Goal: Task Accomplishment & Management: Complete application form

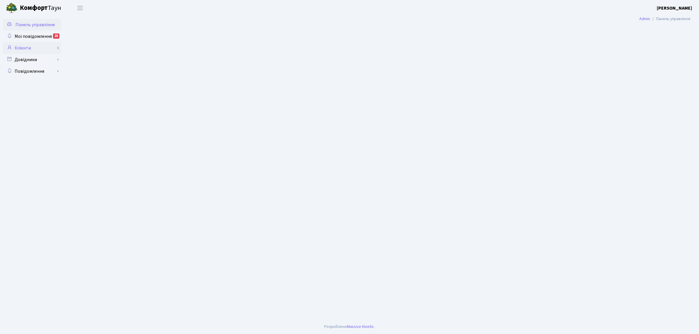
click at [28, 45] on link "Клієнти" at bounding box center [32, 48] width 58 height 12
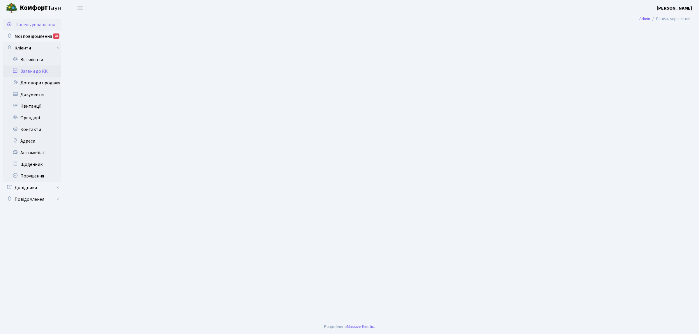
click at [27, 72] on link "Заявки до КК" at bounding box center [32, 71] width 58 height 12
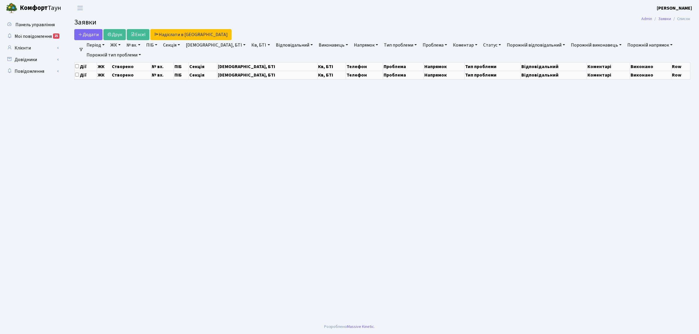
select select "25"
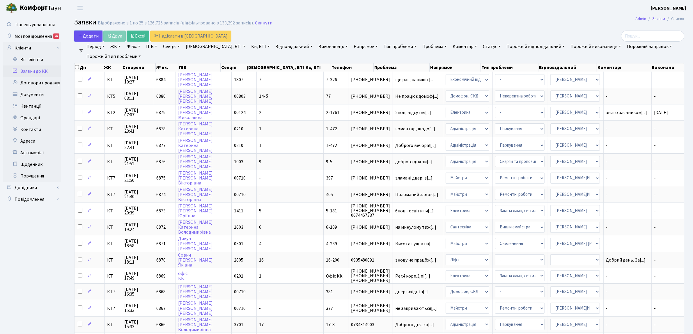
click at [79, 36] on icon at bounding box center [80, 35] width 5 height 5
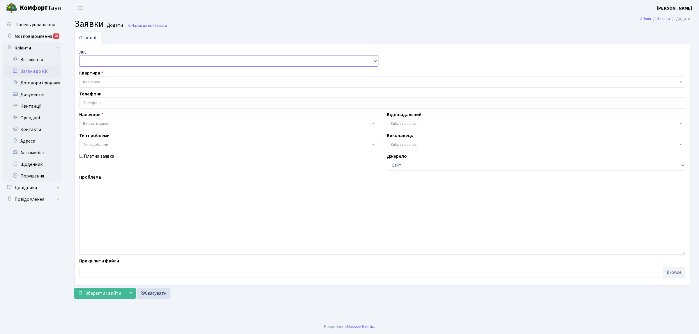
click at [83, 57] on select "- КТ, вул. Регенераторна, 4 КТ2, просп. Соборності, 17 КТ3, вул. Березнева, 16 …" at bounding box center [228, 61] width 299 height 11
select select "271"
click at [79, 56] on select "- КТ, вул. Регенераторна, 4 КТ2, просп. [STREET_ADDRESS] [STREET_ADDRESS] [PERS…" at bounding box center [228, 61] width 299 height 11
select select
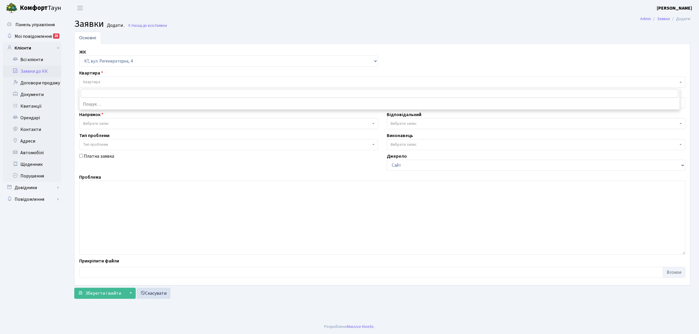
click at [95, 78] on span "Квартира" at bounding box center [382, 82] width 606 height 11
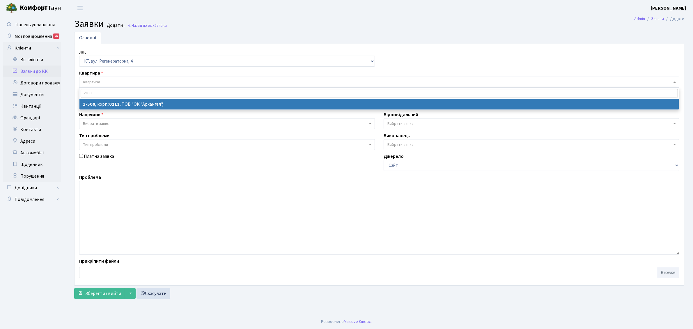
type input "1-500"
select select
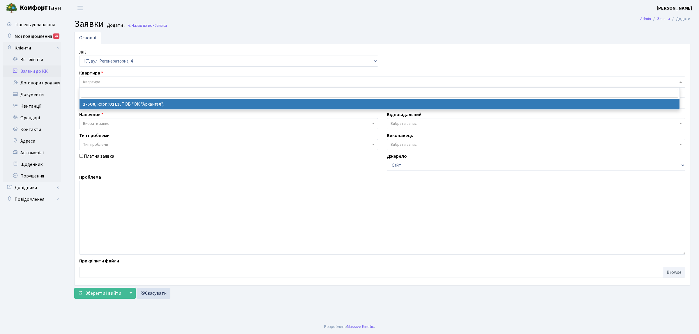
select select "16285"
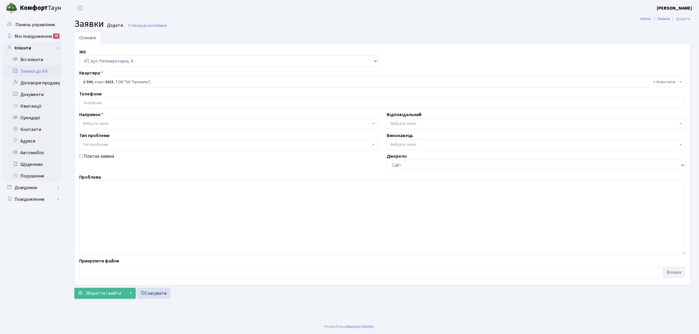
click at [105, 107] on input "search" at bounding box center [381, 103] width 605 height 10
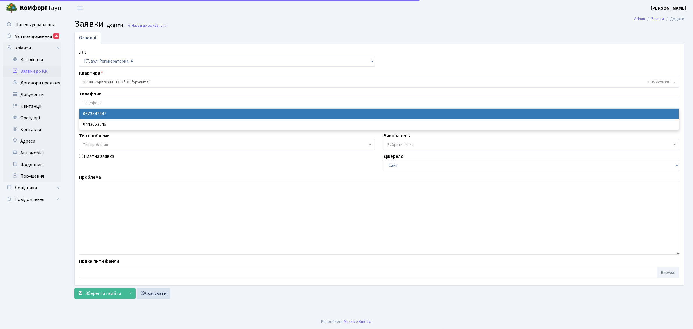
drag, startPoint x: 105, startPoint y: 108, endPoint x: 105, endPoint y: 116, distance: 8.4
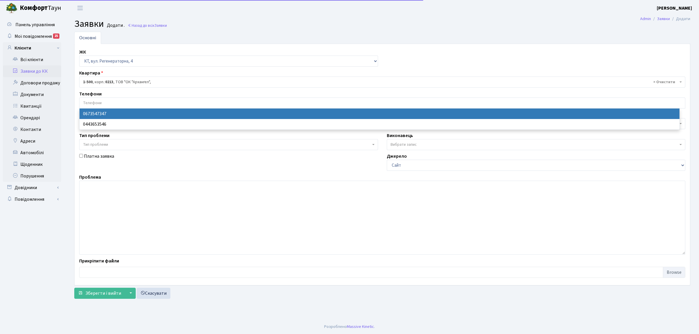
select select "28693"
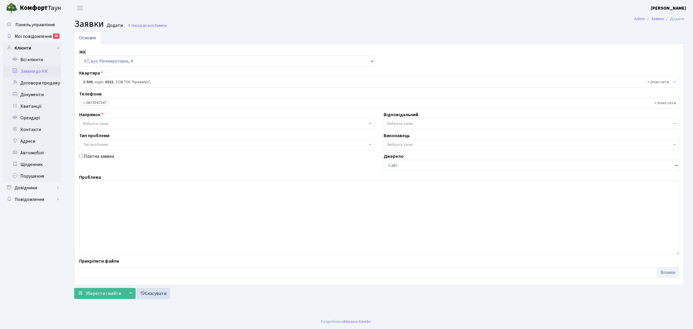
click at [107, 119] on span "Вибрати запис" at bounding box center [227, 123] width 296 height 11
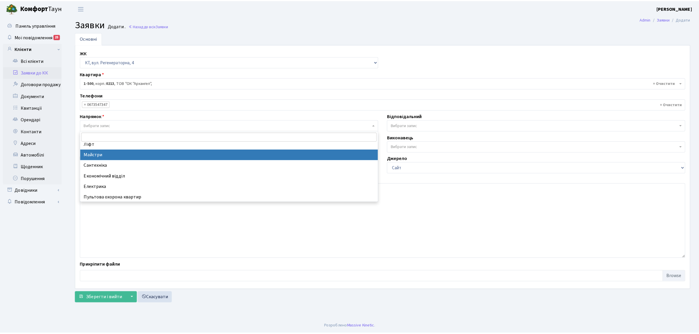
scroll to position [36, 0]
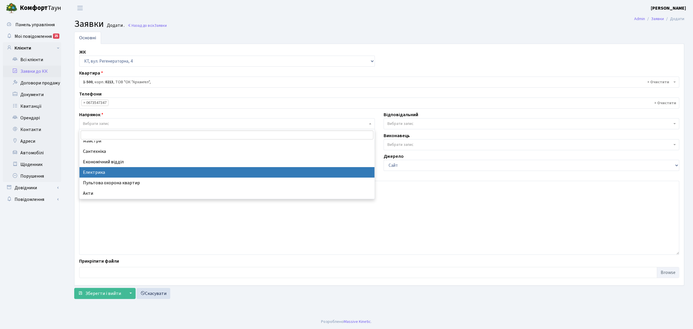
select select "3"
select select
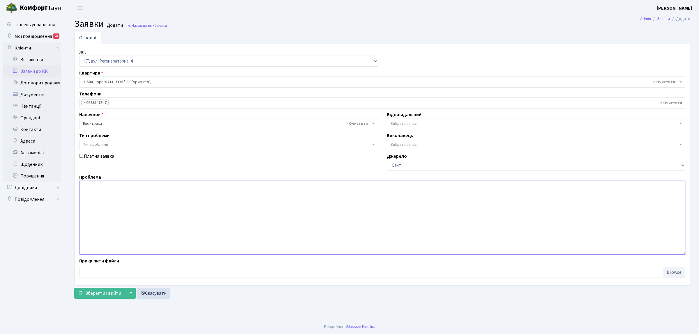
click at [149, 223] on textarea at bounding box center [382, 218] width 606 height 74
type textarea "Регенераторна,4 б№16 п.1 замінити лампи в підвалі"
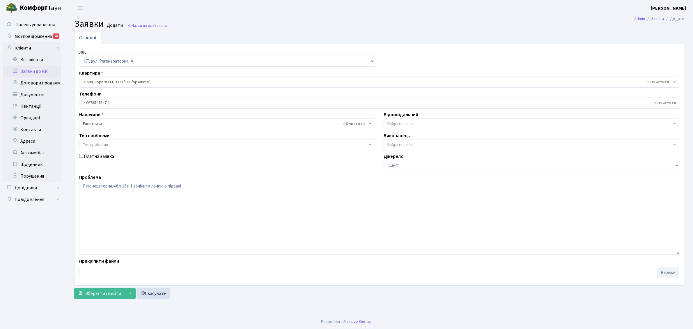
click at [429, 123] on span "Вибрати запис" at bounding box center [529, 124] width 285 height 6
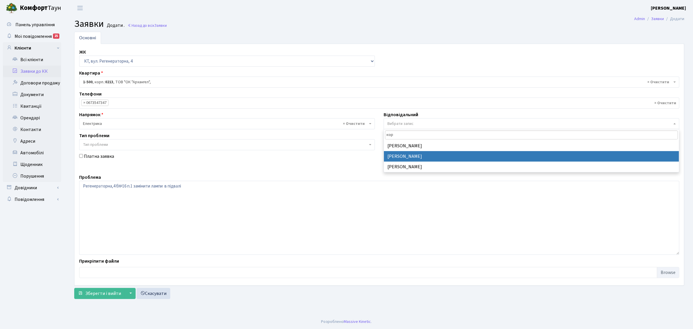
type input "кор"
select select "22"
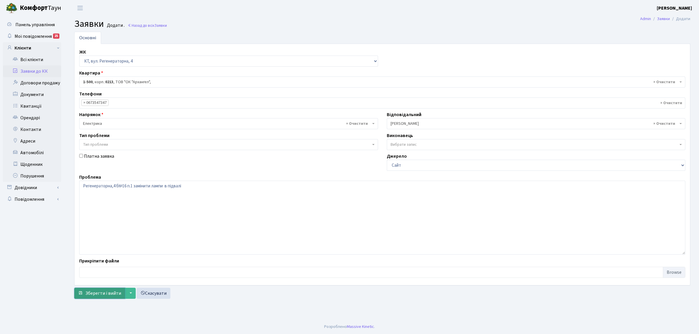
click at [115, 294] on span "Зберегти і вийти" at bounding box center [103, 293] width 36 height 6
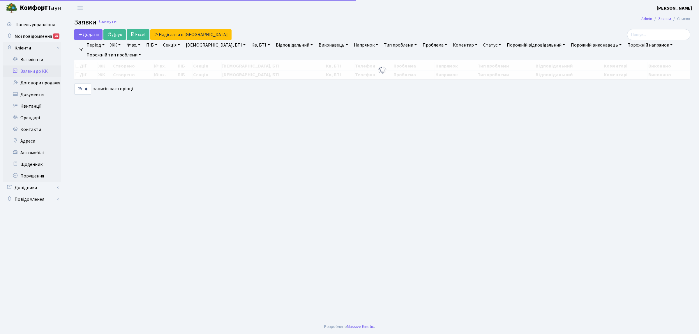
select select "25"
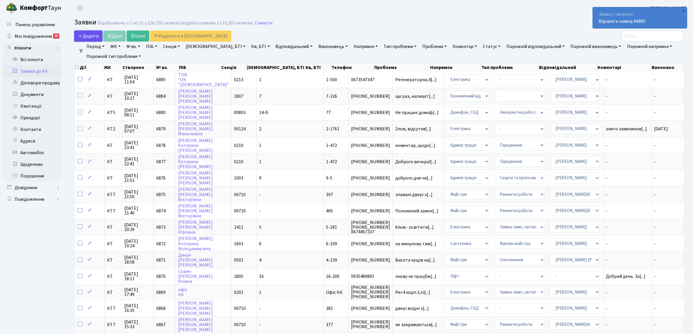
click at [93, 39] on link "Додати" at bounding box center [88, 36] width 28 height 11
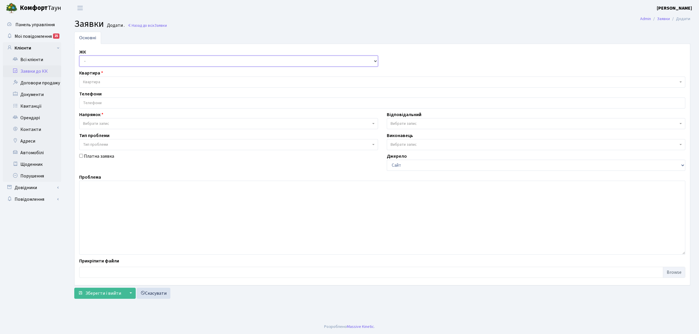
click at [122, 63] on select "- КТ, вул. Регенераторна, 4 КТ2, просп. Соборності, 17 КТ3, вул. Березнева, 16 …" at bounding box center [228, 61] width 299 height 11
select select "271"
click at [79, 56] on select "- КТ, вул. Регенераторна, 4 КТ2, просп. Соборності, 17 КТ3, вул. Березнева, 16 …" at bounding box center [228, 61] width 299 height 11
select select
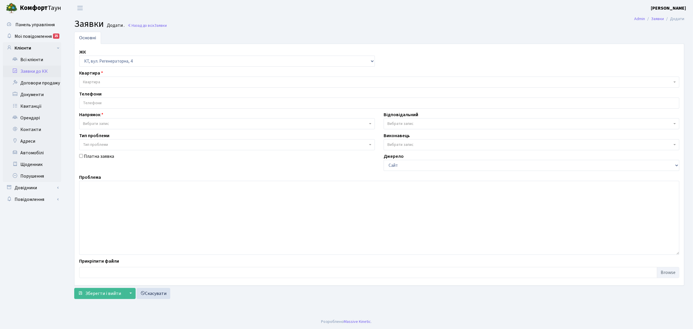
click at [122, 78] on span "Квартира" at bounding box center [379, 82] width 600 height 11
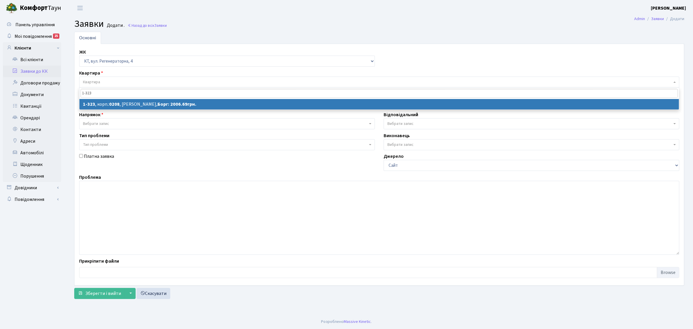
type input "1-323"
select select
select select "323"
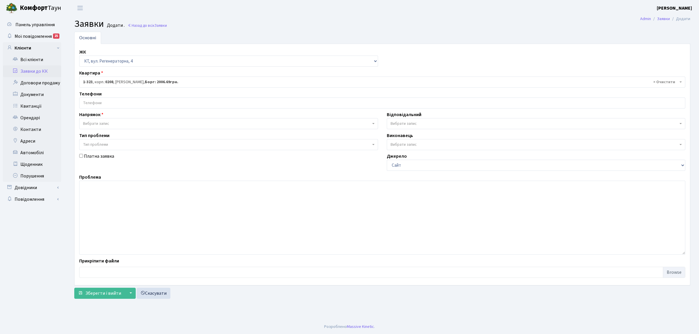
click at [139, 106] on input "search" at bounding box center [381, 103] width 605 height 10
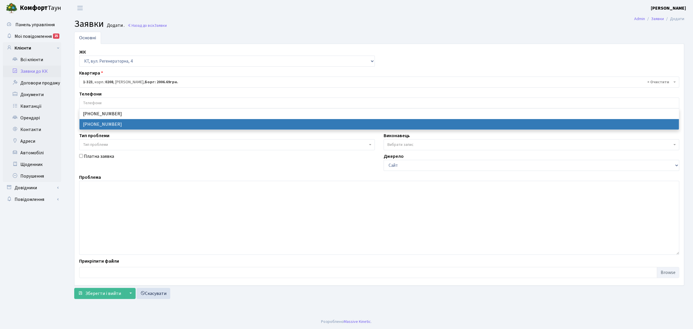
select select "12217"
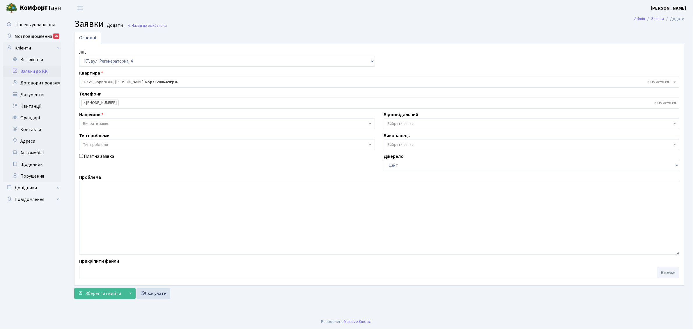
click at [132, 125] on span "Вибрати запис" at bounding box center [225, 124] width 285 height 6
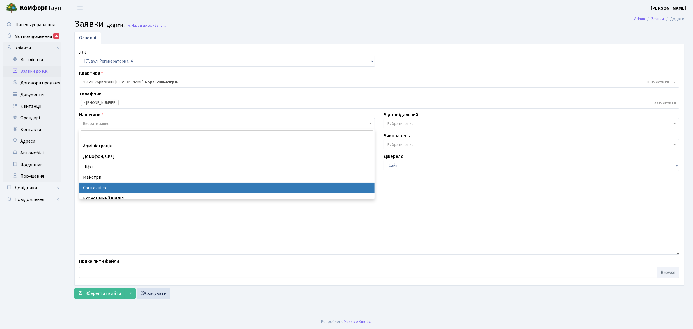
select select "2"
select select
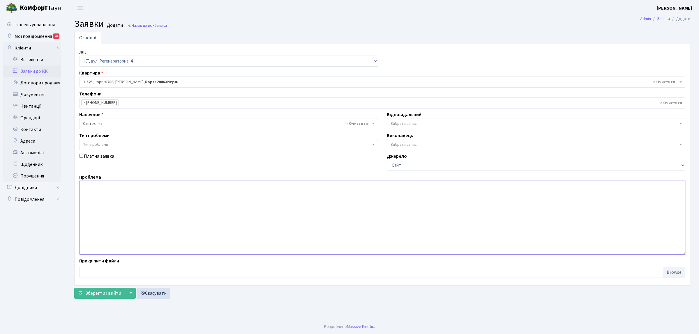
click at [121, 192] on textarea at bounding box center [382, 218] width 606 height 74
type textarea "заміна крана кт [PHONE_NUMBER]"
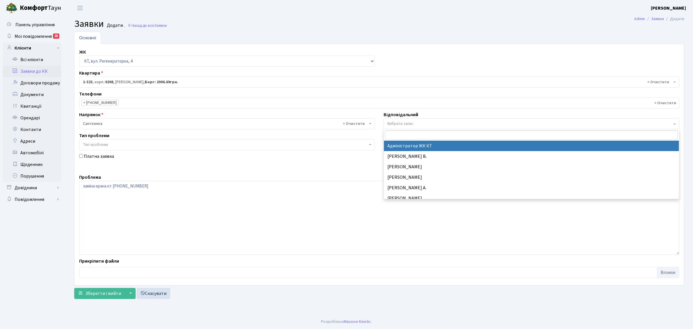
click at [449, 121] on span "Вибрати запис" at bounding box center [529, 124] width 285 height 6
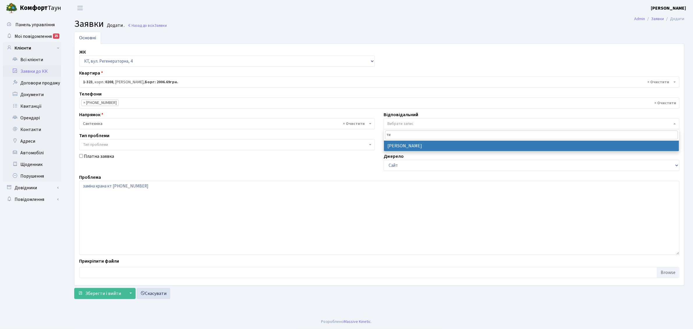
type input "ти"
select select "67"
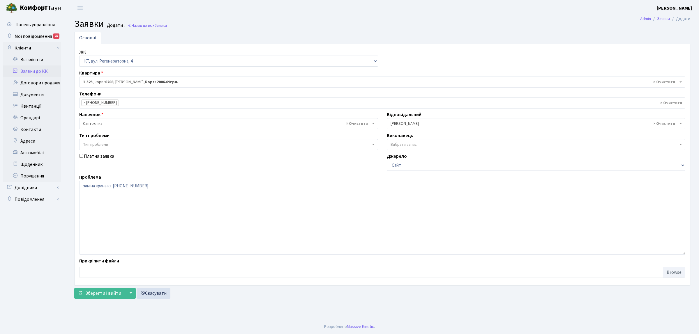
click at [83, 156] on div "Платна заявка" at bounding box center [228, 162] width 307 height 18
click at [81, 156] on input "Платна заявка" at bounding box center [81, 156] width 4 height 4
checkbox input "true"
click at [119, 292] on span "Зберегти і вийти" at bounding box center [103, 293] width 36 height 6
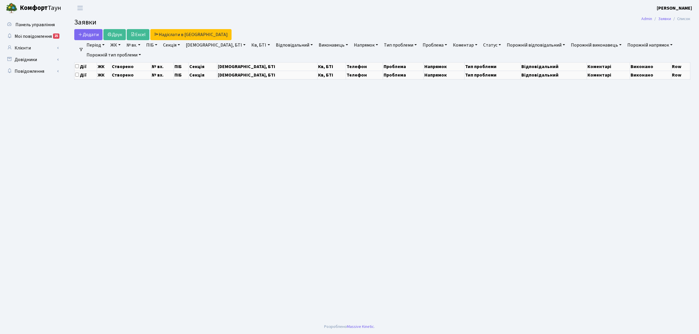
select select "25"
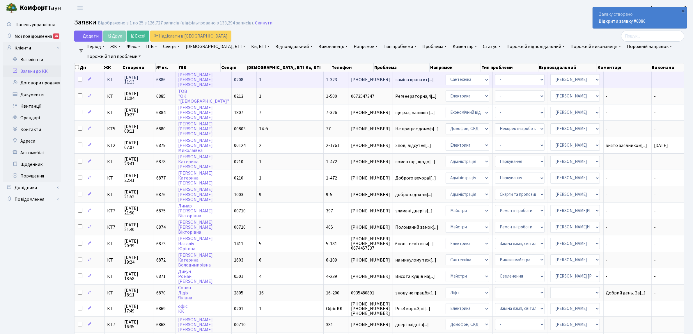
click at [115, 82] on span "КТ" at bounding box center [113, 79] width 12 height 5
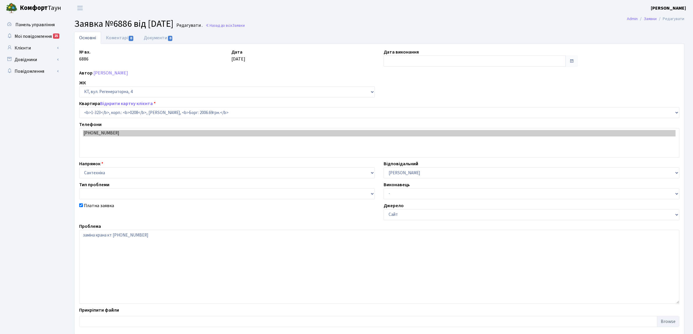
select select "323"
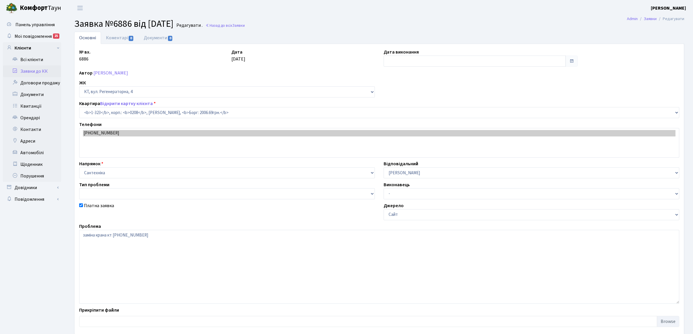
checkbox input "true"
